Goal: Information Seeking & Learning: Find specific fact

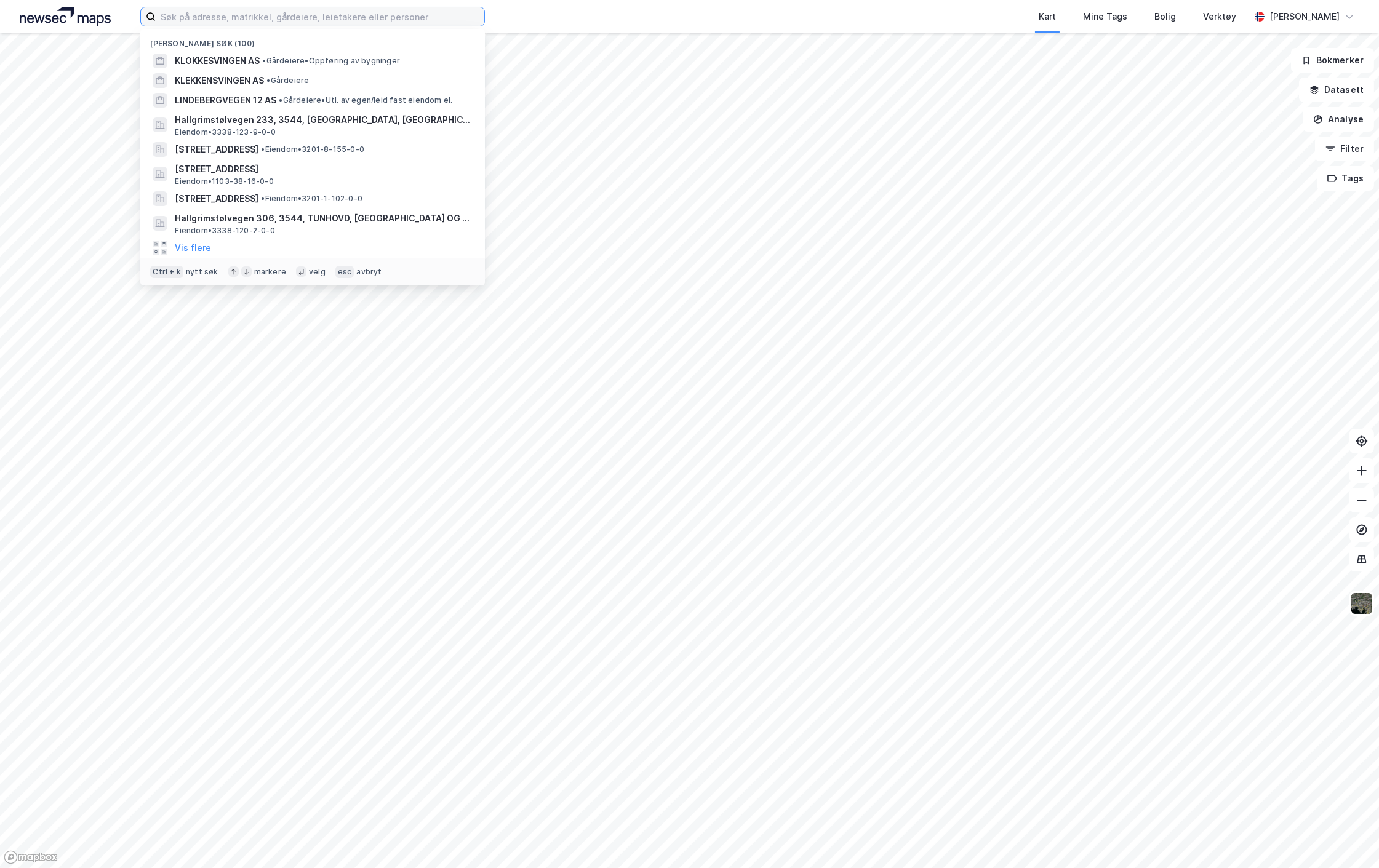
click at [206, 13] on input at bounding box center [320, 17] width 329 height 19
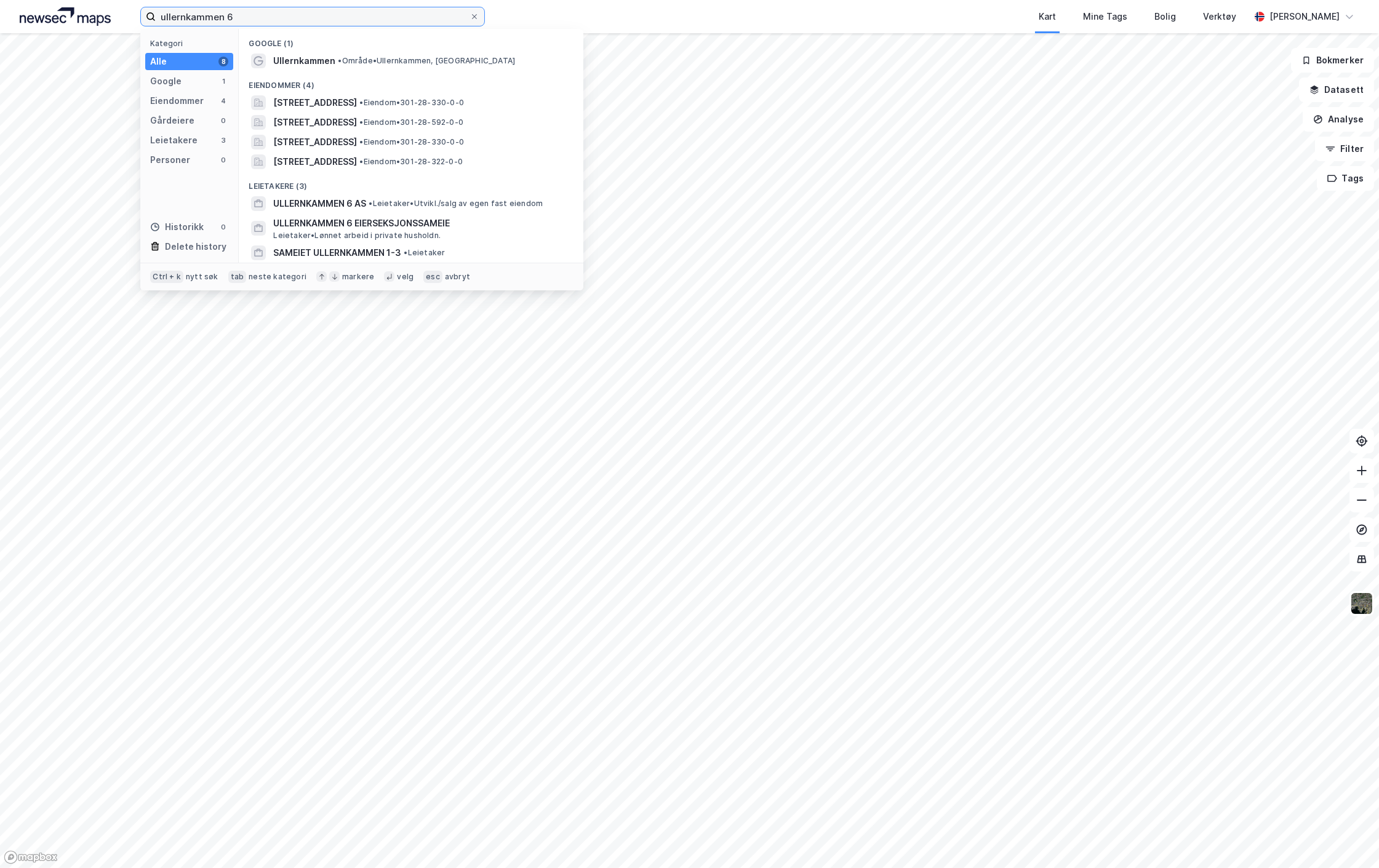
type input "ullernkammen 6"
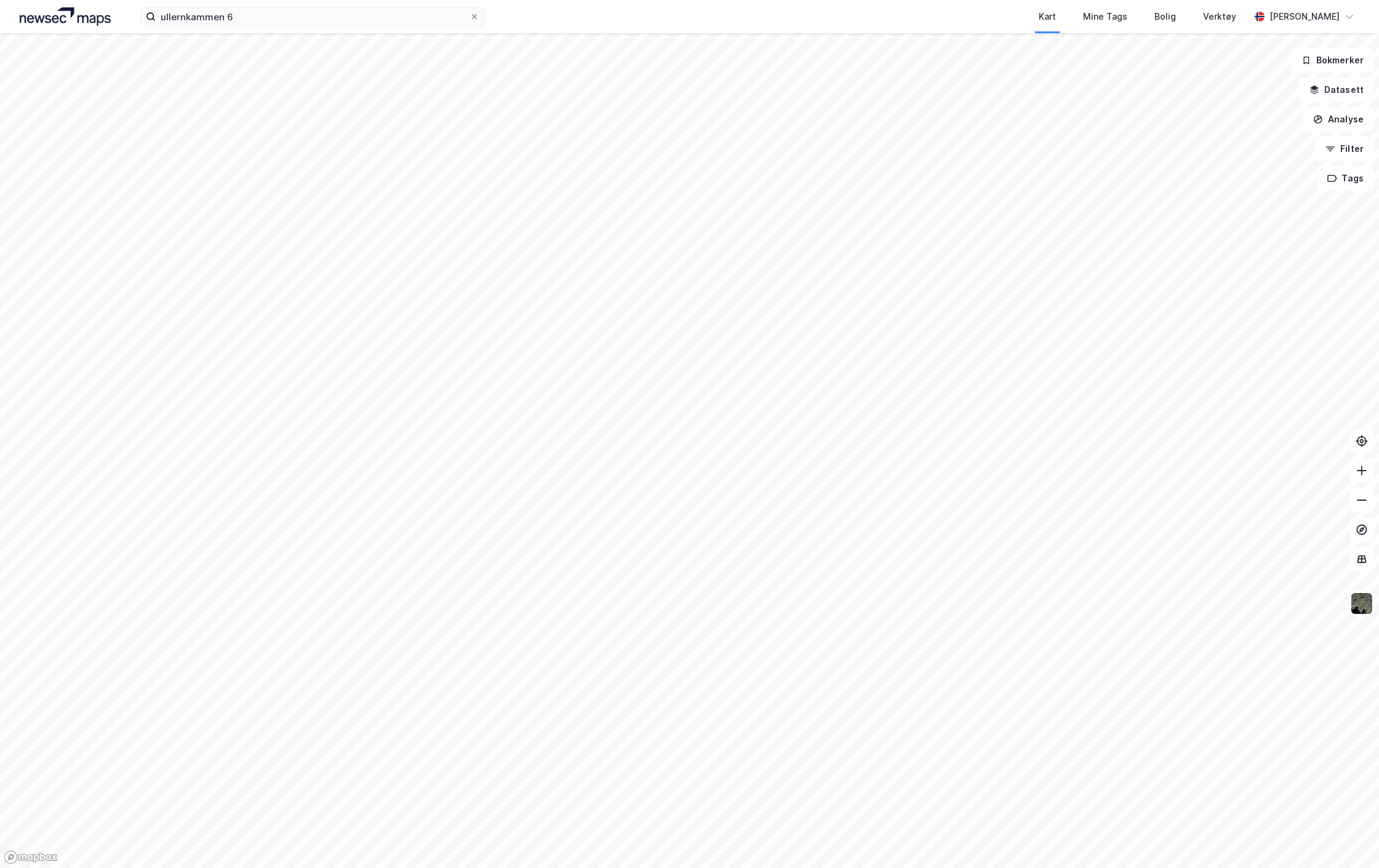
click at [503, 17] on div "ullernkammen 6 Kart Mine Tags Bolig Verktøy [PERSON_NAME]" at bounding box center [690, 17] width 1379 height 33
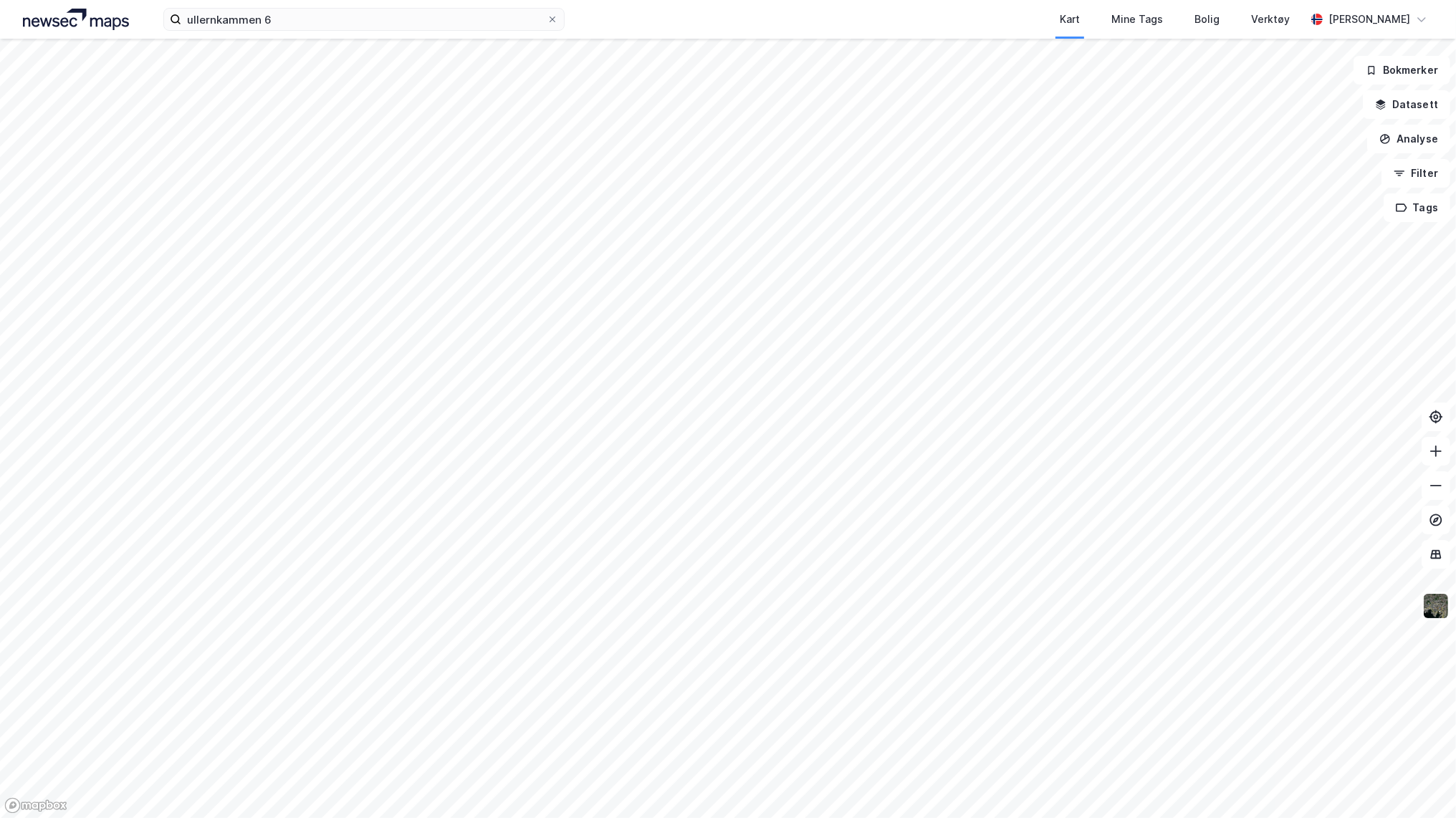
click at [699, 18] on div "Kart Mine Tags Bolig Verktøy" at bounding box center [969, 19] width 672 height 38
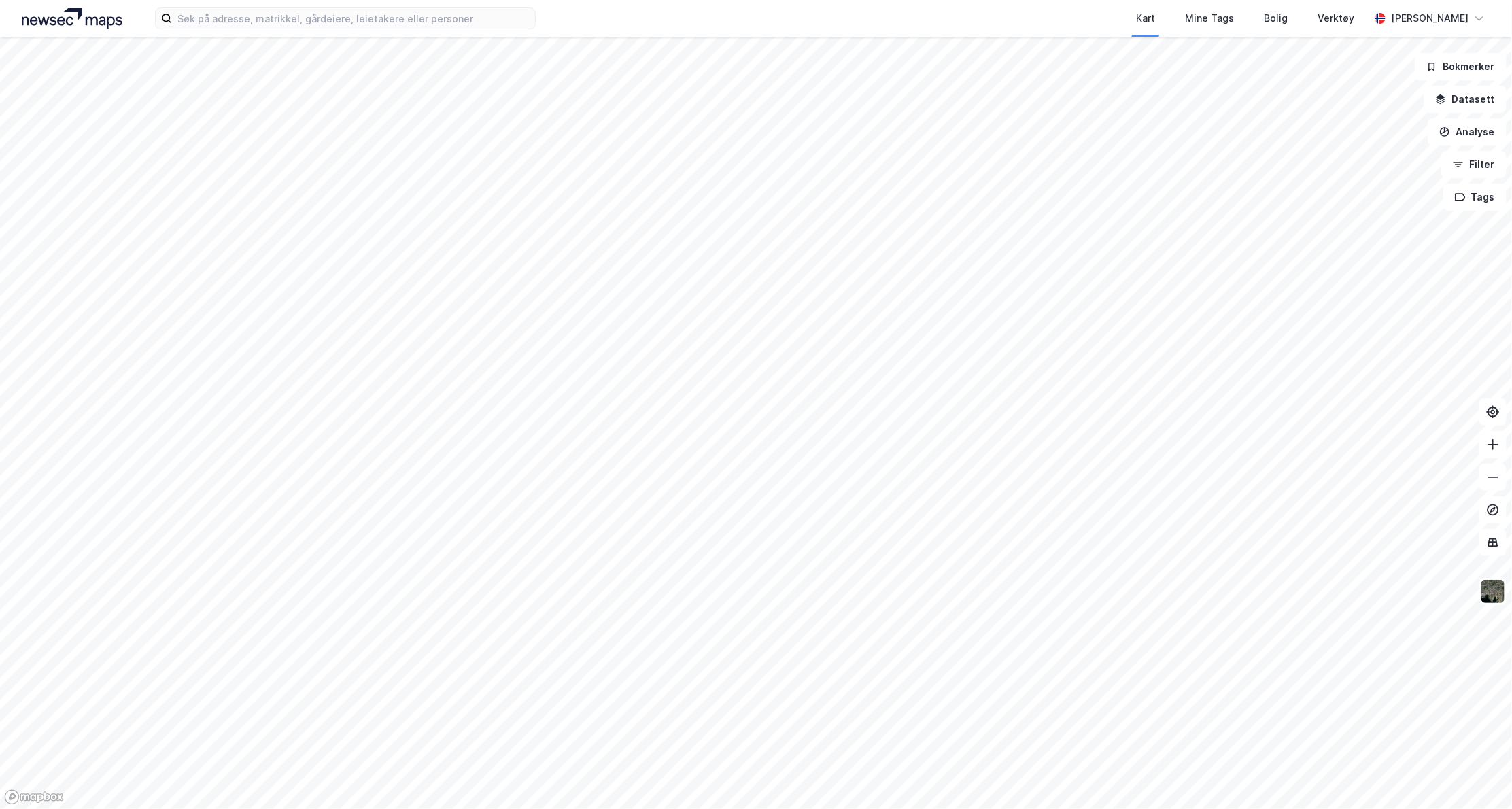
click at [440, 30] on div "Kart Mine Tags Bolig Verktøy [PERSON_NAME]" at bounding box center [756, 18] width 1512 height 36
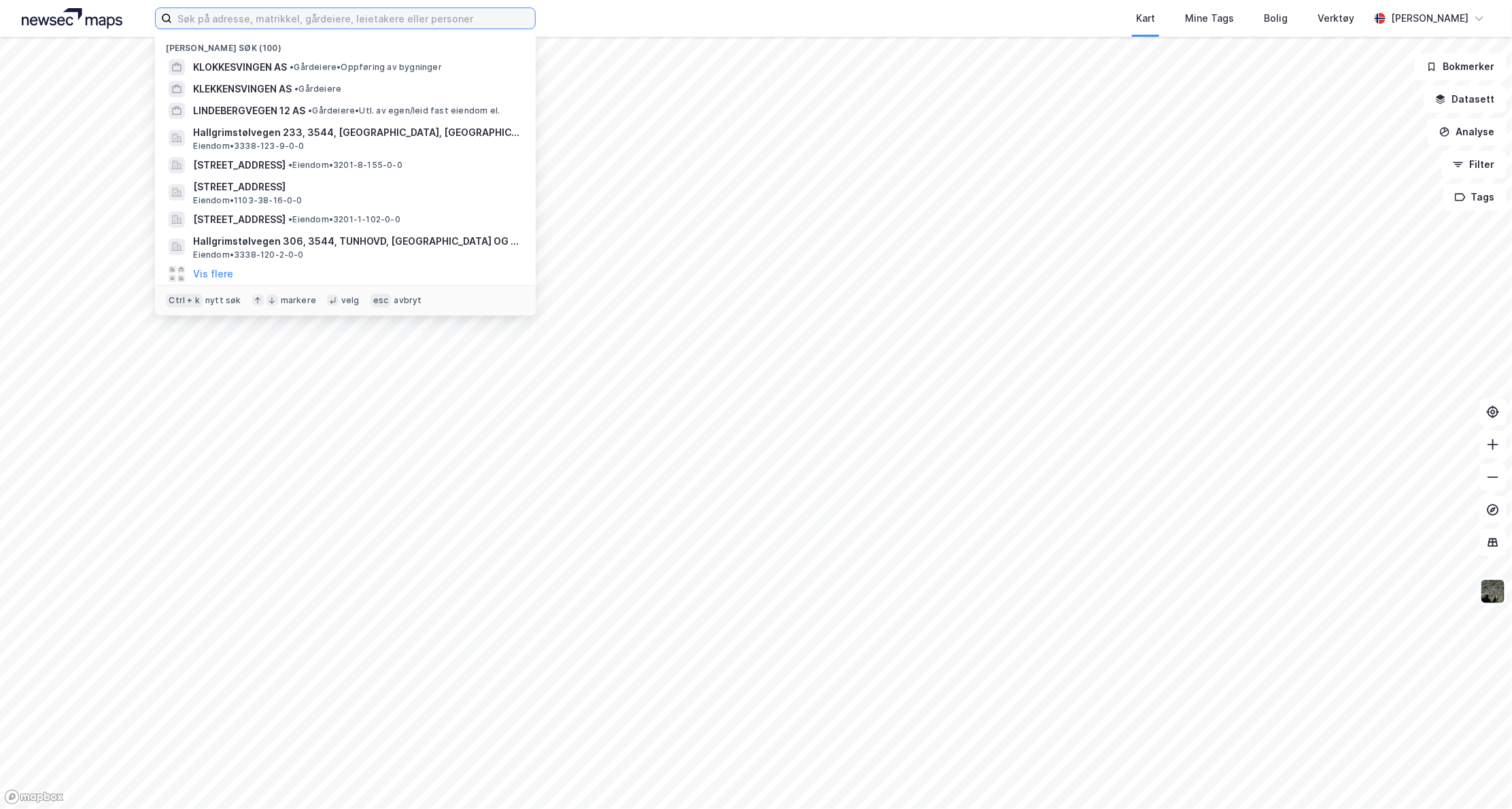
click at [433, 28] on input at bounding box center [353, 18] width 363 height 21
type input "l"
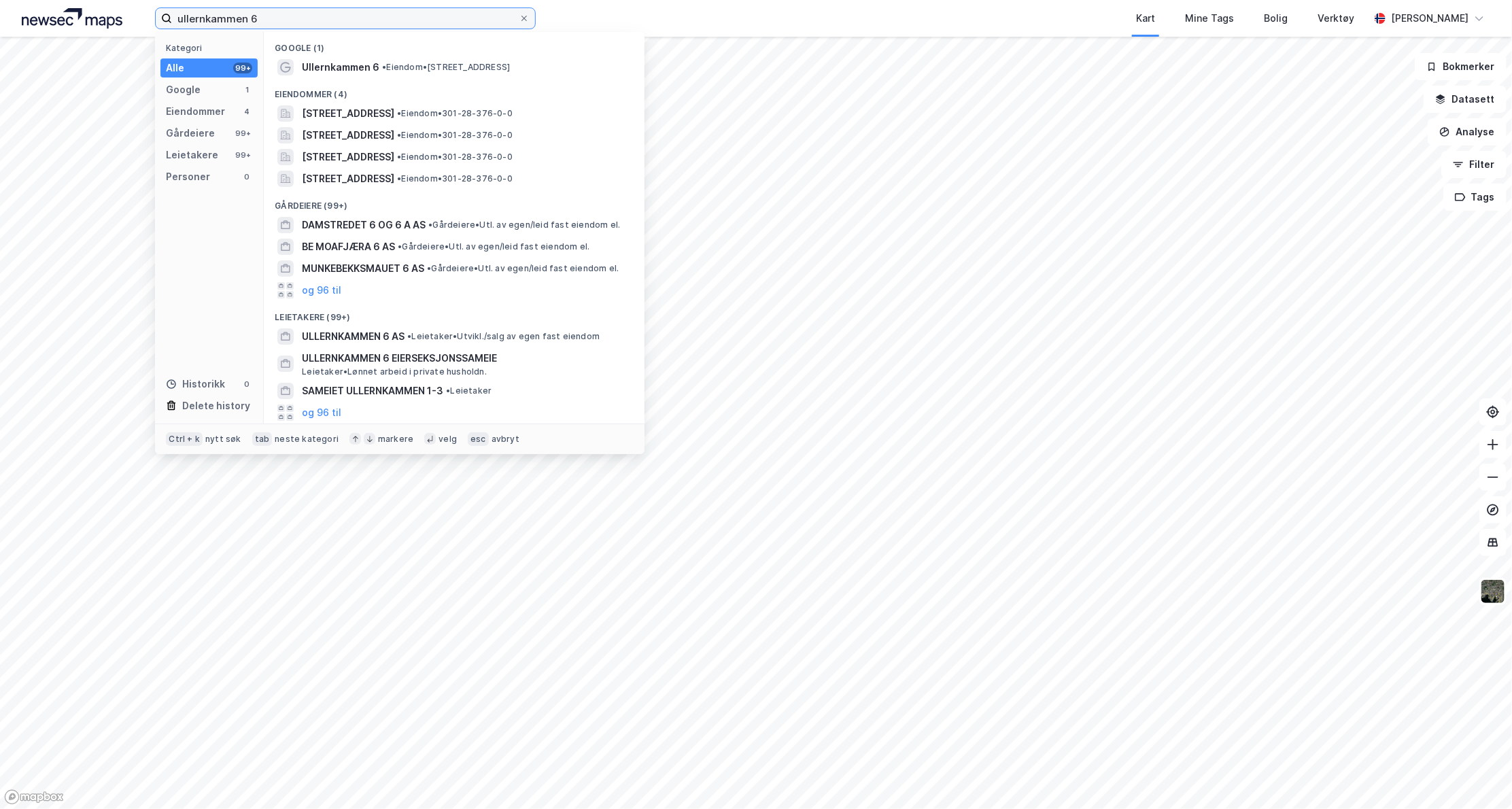
type input "ullernkammen 6"
click at [357, 109] on span "[STREET_ADDRESS]" at bounding box center [348, 113] width 93 height 16
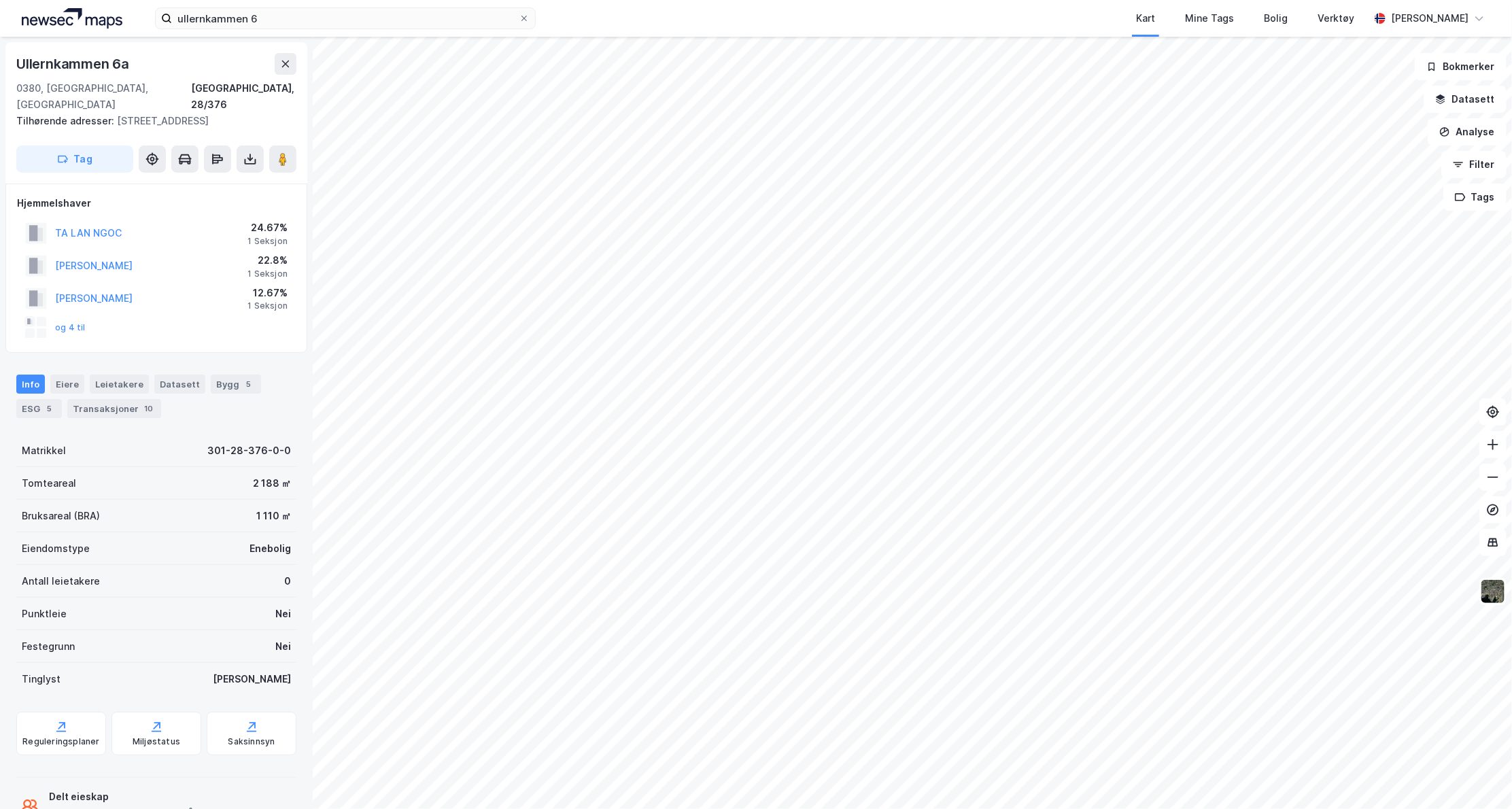
click at [0, 0] on button "og 4 til" at bounding box center [0, 0] width 0 height 0
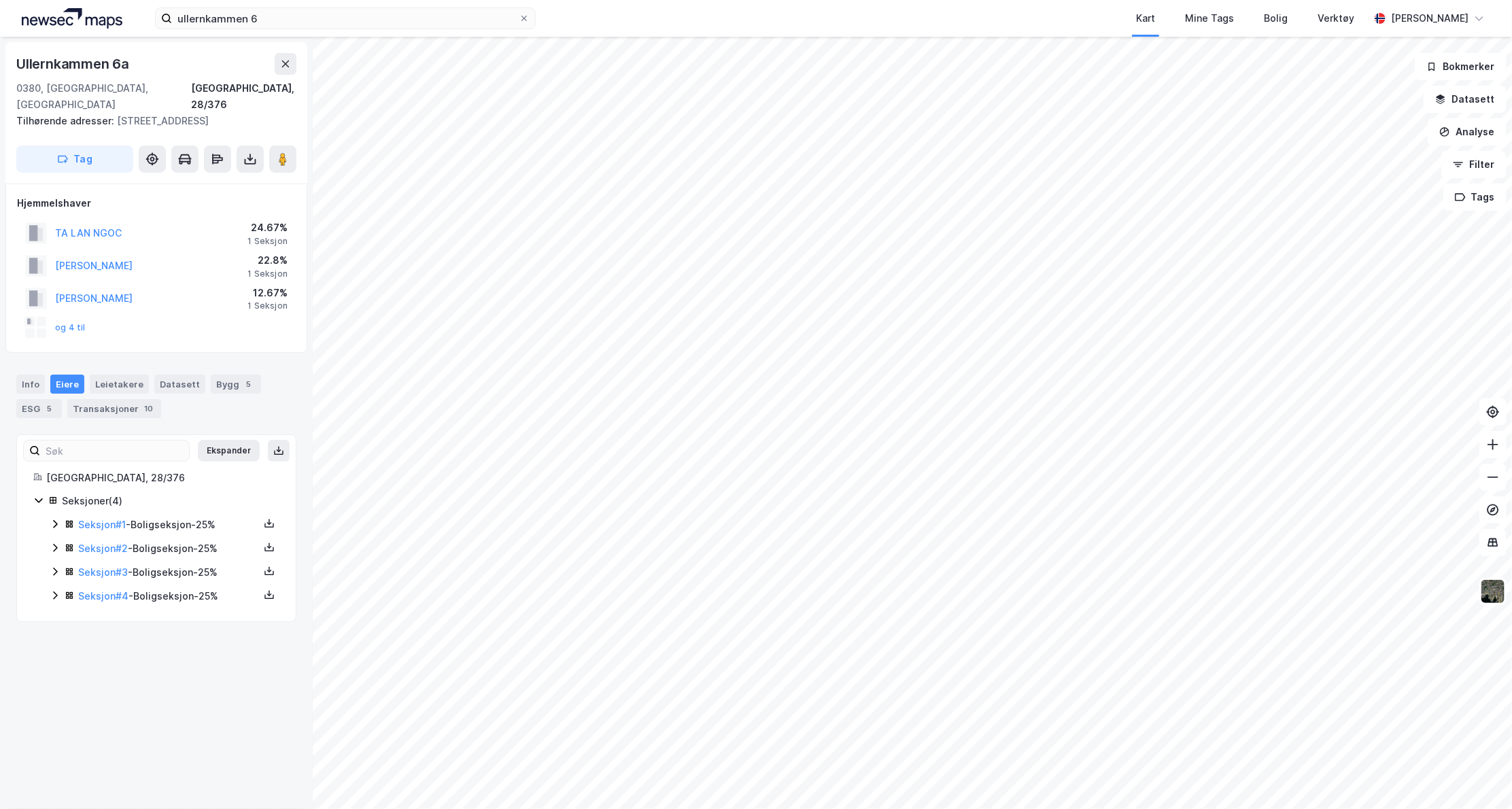
click at [53, 526] on icon at bounding box center [55, 524] width 11 height 11
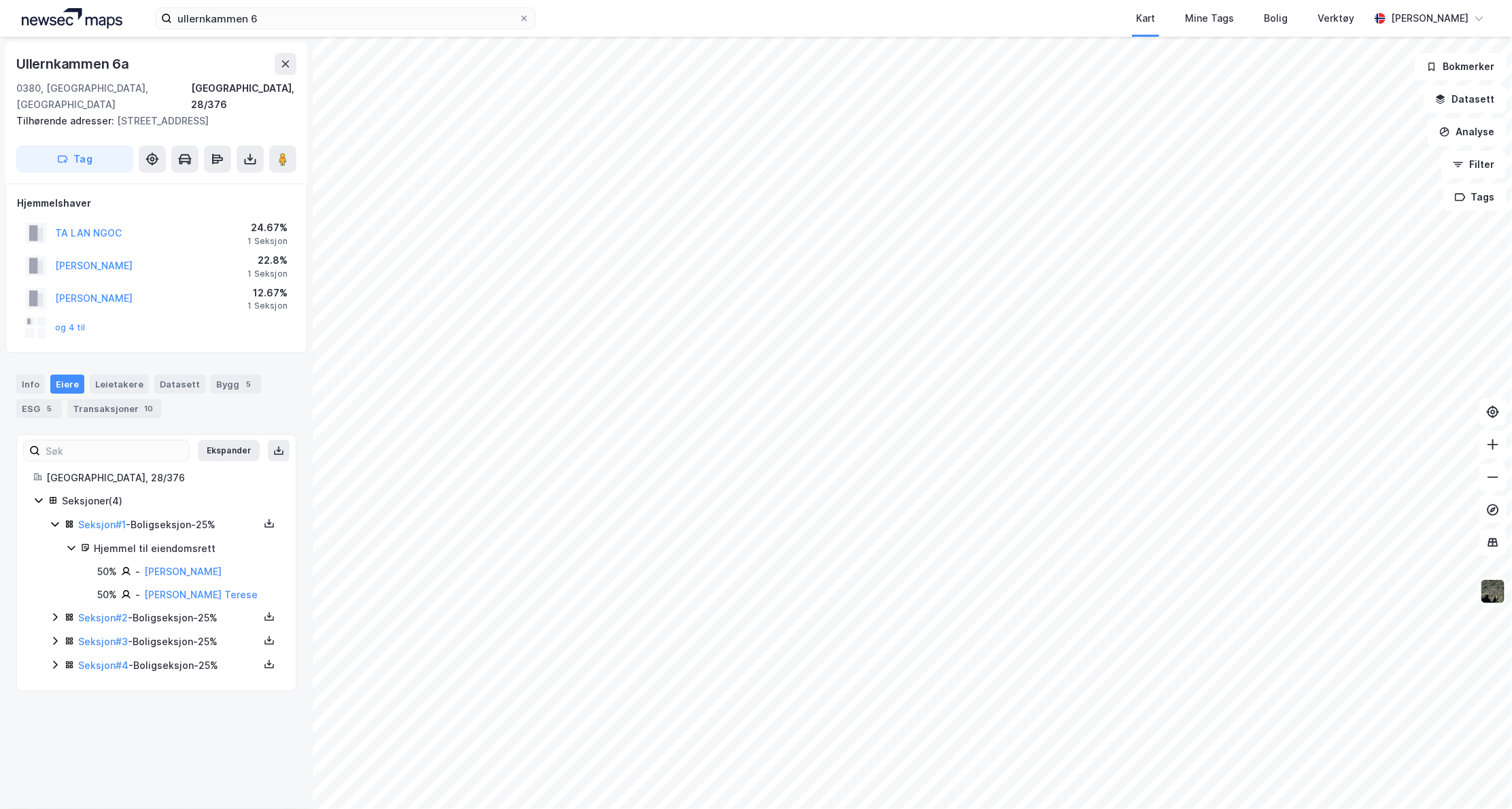
click at [53, 526] on icon at bounding box center [55, 524] width 11 height 11
